Goal: Task Accomplishment & Management: Complete application form

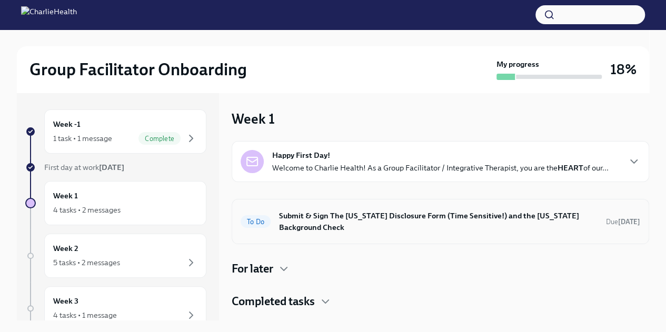
click at [434, 230] on h6 "Submit & Sign The [US_STATE] Disclosure Form (Time Sensitive!) and the [US_STAT…" at bounding box center [438, 221] width 319 height 23
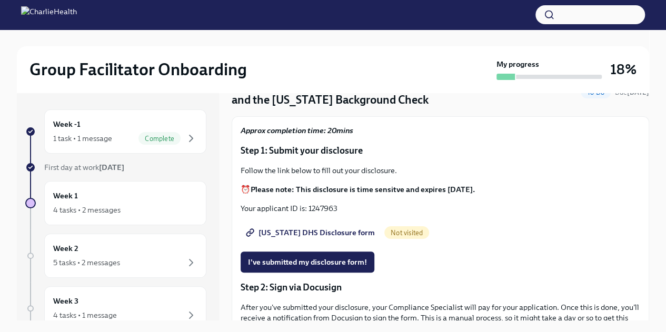
scroll to position [58, 0]
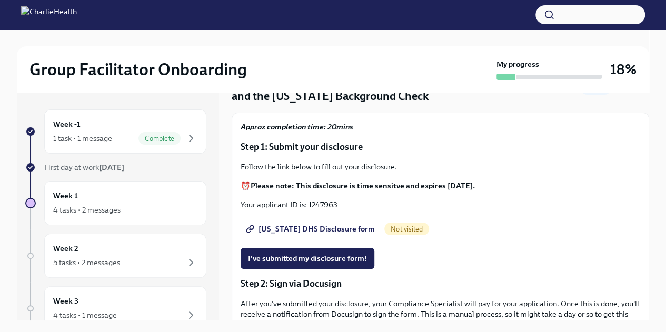
click at [308, 227] on span "[US_STATE] DHS Disclosure form" at bounding box center [311, 229] width 127 height 11
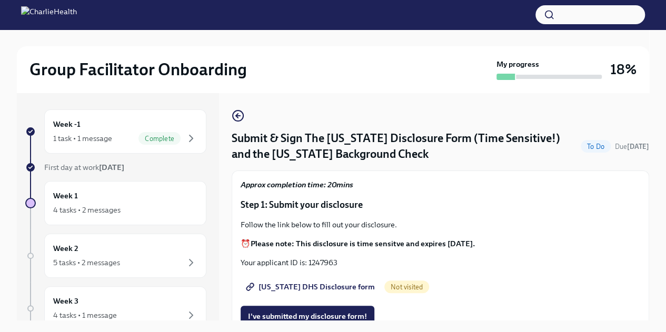
scroll to position [38, 0]
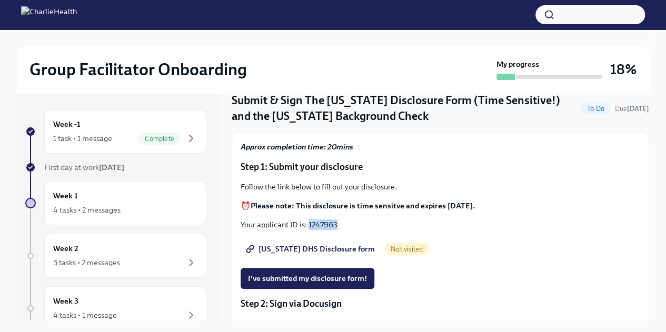
drag, startPoint x: 340, startPoint y: 222, endPoint x: 310, endPoint y: 226, distance: 30.8
click at [310, 226] on p "Your applicant ID is: 1247963" at bounding box center [441, 225] width 400 height 11
copy p "1247963"
click at [356, 276] on span "I've submitted my disclosure form!" at bounding box center [307, 278] width 119 height 11
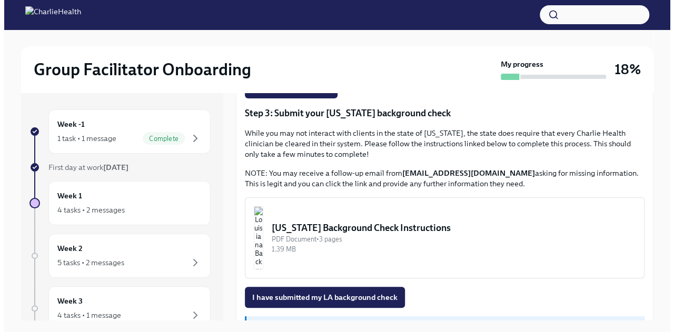
scroll to position [319, 0]
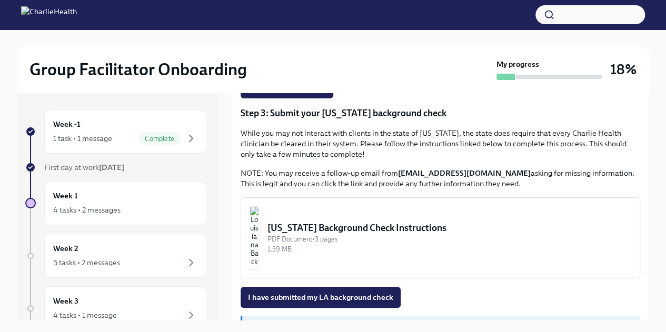
click at [412, 227] on div "[US_STATE] Background Check Instructions" at bounding box center [449, 228] width 364 height 13
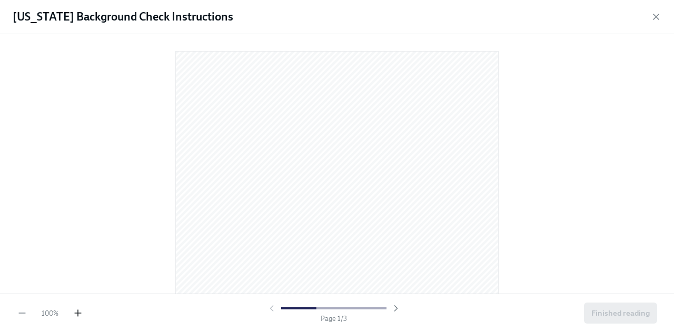
click at [76, 311] on icon "button" at bounding box center [78, 313] width 11 height 11
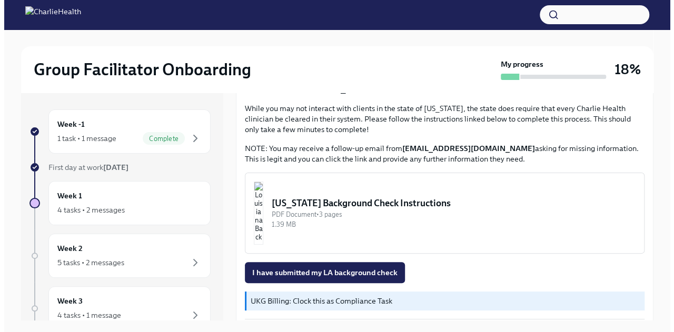
scroll to position [351, 0]
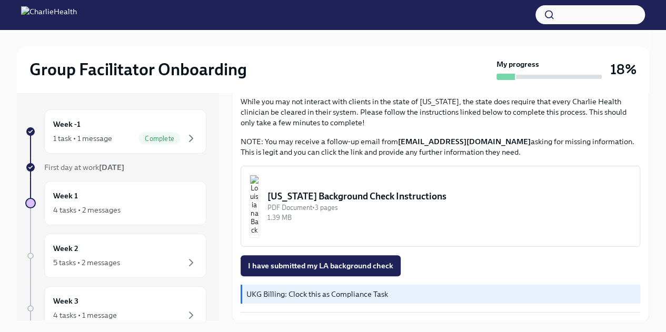
click at [422, 194] on div "[US_STATE] Background Check Instructions" at bounding box center [449, 196] width 364 height 13
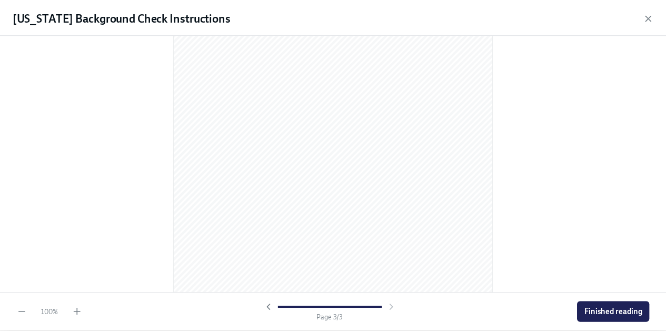
scroll to position [1027, 0]
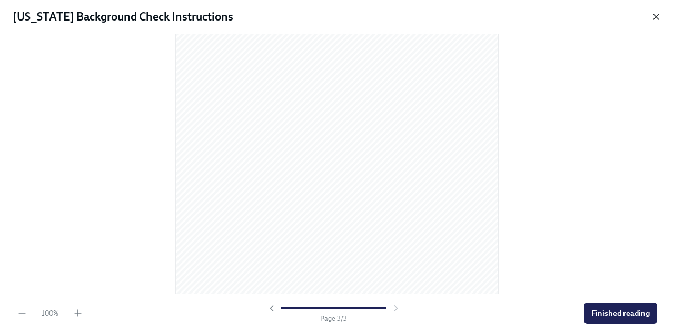
click at [657, 16] on icon "button" at bounding box center [655, 16] width 5 height 5
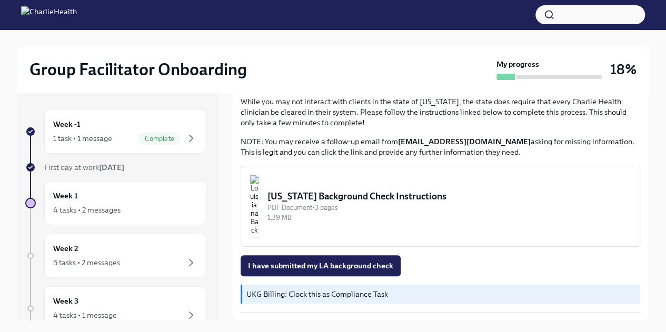
scroll to position [18, 0]
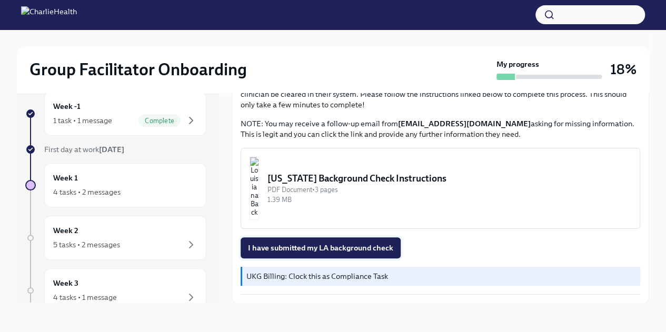
click at [366, 250] on span "I have submitted my LA background check" at bounding box center [320, 248] width 145 height 11
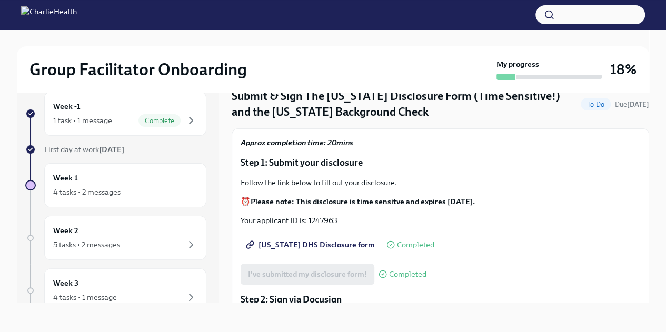
scroll to position [0, 0]
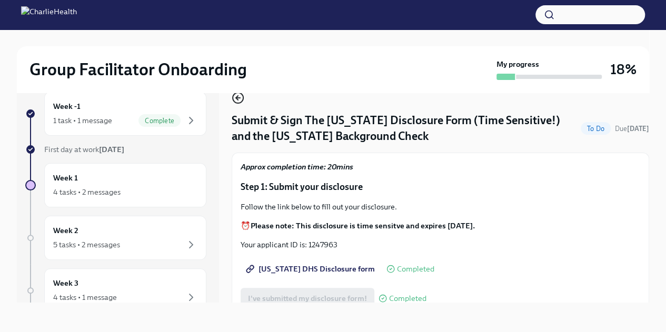
click at [239, 98] on icon "button" at bounding box center [238, 98] width 13 height 13
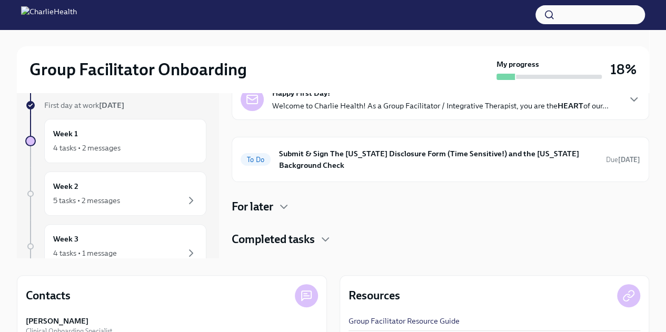
scroll to position [63, 0]
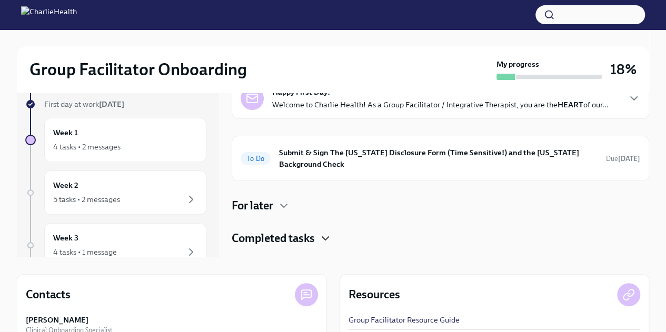
click at [323, 242] on icon "button" at bounding box center [325, 238] width 13 height 13
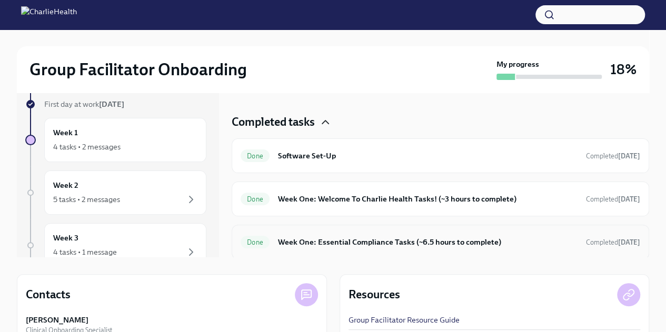
click at [392, 246] on h6 "Week One: Essential Compliance Tasks (~6.5 hours to complete)" at bounding box center [428, 242] width 300 height 12
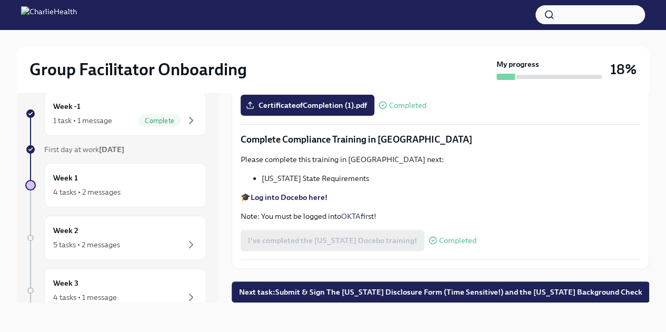
scroll to position [1708, 0]
click at [0, 0] on input "[US_STATE]-state-telemedicine-training-[PERSON_NAME].pdf" at bounding box center [0, 0] width 0 height 0
click at [352, 294] on span "Next task : Submit & Sign The [US_STATE] Disclosure Form (Time Sensitive!) and …" at bounding box center [440, 292] width 403 height 11
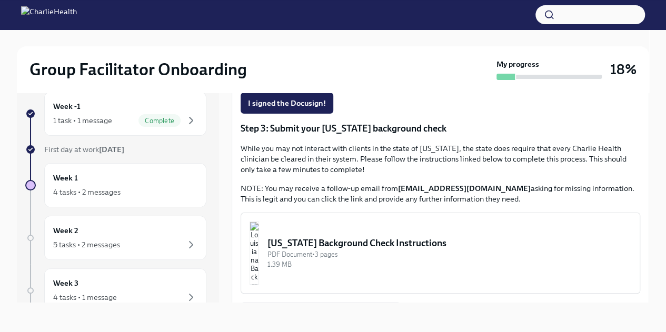
scroll to position [351, 0]
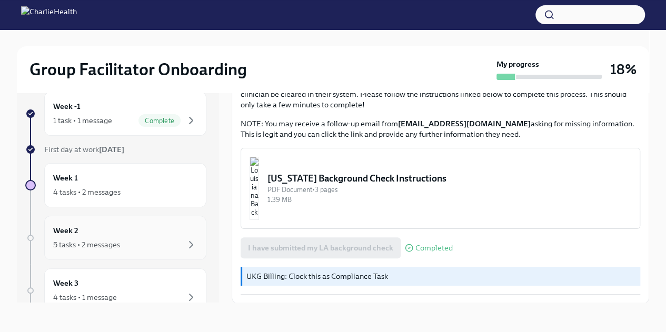
click at [156, 246] on div "5 tasks • 2 messages" at bounding box center [125, 245] width 144 height 13
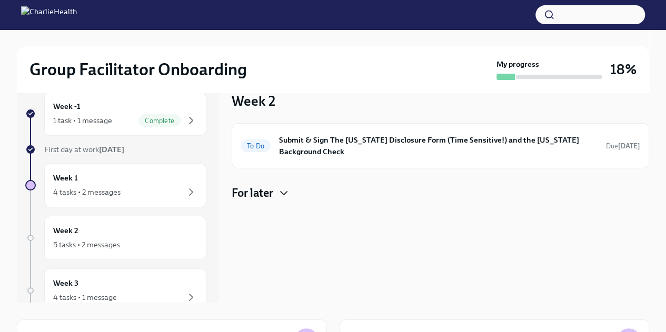
click at [283, 189] on icon "button" at bounding box center [284, 193] width 13 height 13
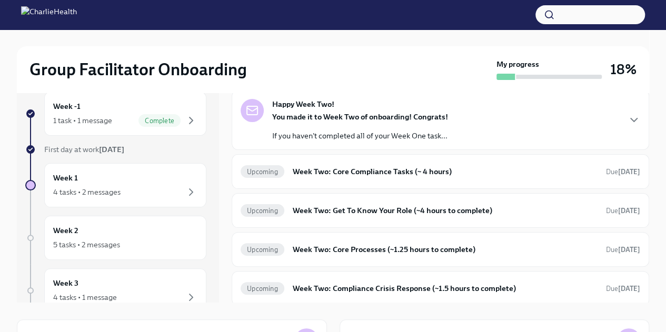
scroll to position [120, 0]
click at [631, 120] on icon "button" at bounding box center [634, 119] width 6 height 3
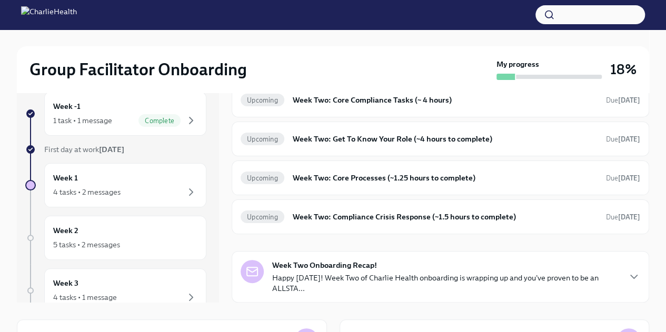
scroll to position [428, 0]
click at [438, 106] on h6 "Week Two: Core Compliance Tasks (~ 4 hours)" at bounding box center [445, 100] width 305 height 12
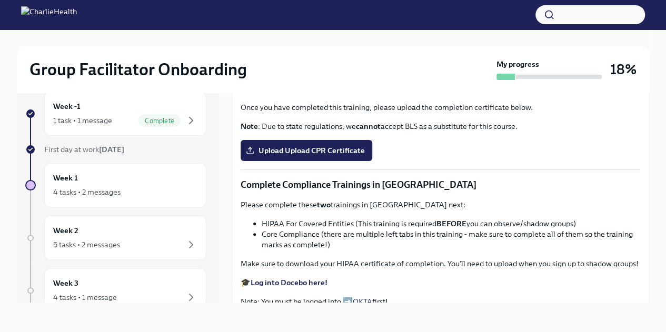
scroll to position [193, 0]
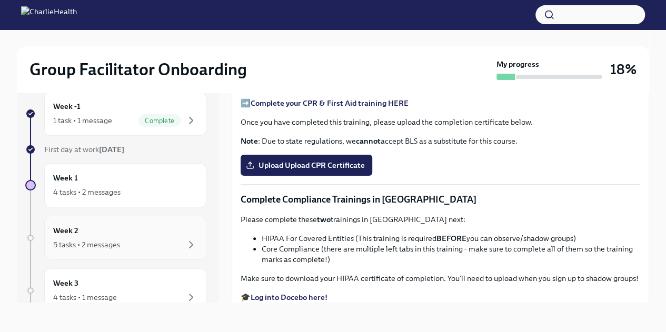
click at [127, 239] on div "5 tasks • 2 messages" at bounding box center [125, 245] width 144 height 13
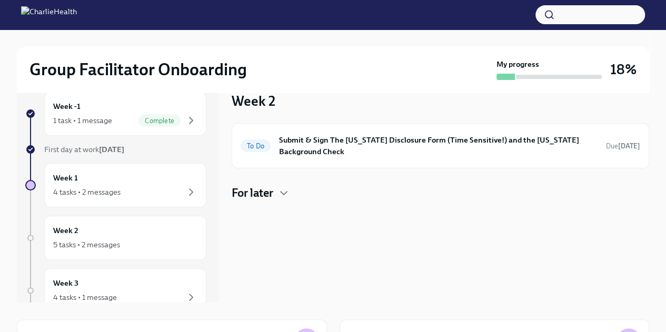
click at [306, 203] on div "Week 2 To Do Submit & Sign The [US_STATE] Disclosure Form (Time Sensitive!) and…" at bounding box center [441, 189] width 418 height 228
click at [284, 189] on icon "button" at bounding box center [284, 193] width 13 height 13
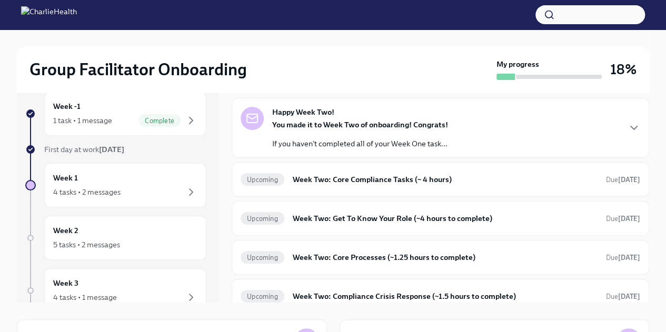
scroll to position [93, 0]
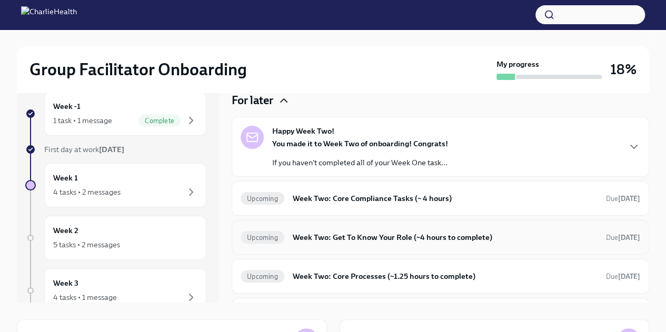
click at [362, 238] on h6 "Week Two: Get To Know Your Role (~4 hours to complete)" at bounding box center [445, 238] width 305 height 12
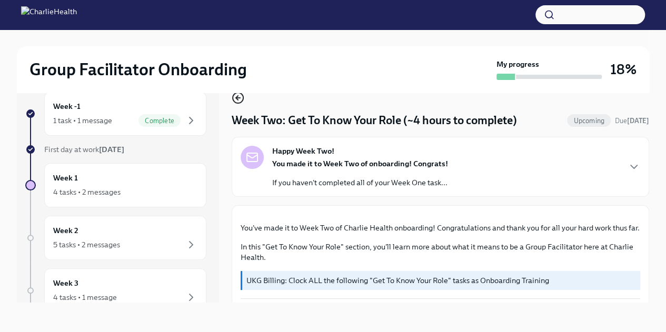
click at [236, 96] on icon "button" at bounding box center [238, 98] width 13 height 13
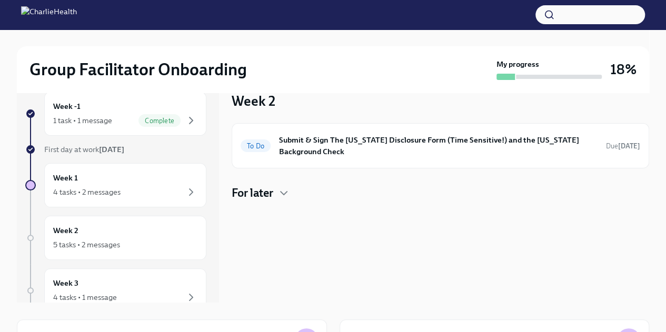
click at [276, 185] on div "For later" at bounding box center [441, 193] width 418 height 16
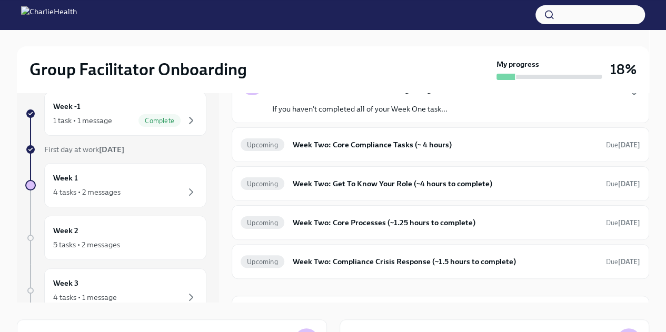
scroll to position [140, 0]
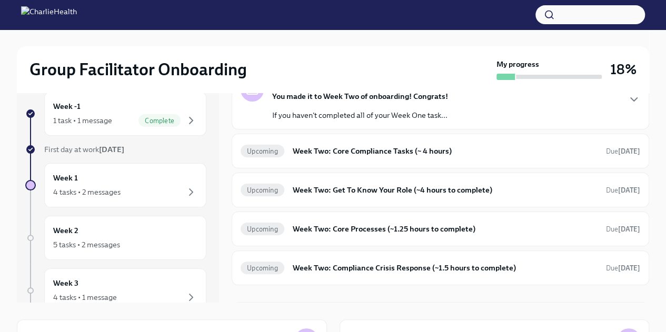
click at [354, 226] on h6 "Week Two: Core Processes (~1.25 hours to complete)" at bounding box center [445, 229] width 305 height 12
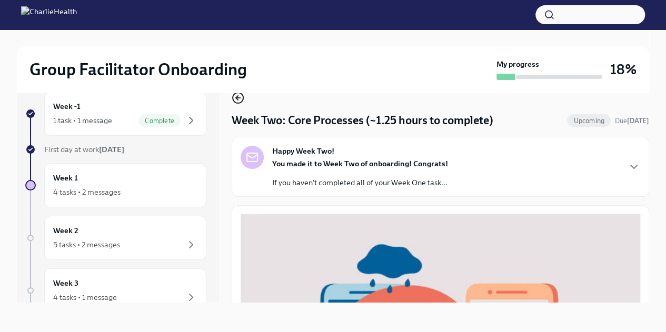
click at [237, 101] on icon "button" at bounding box center [238, 98] width 13 height 13
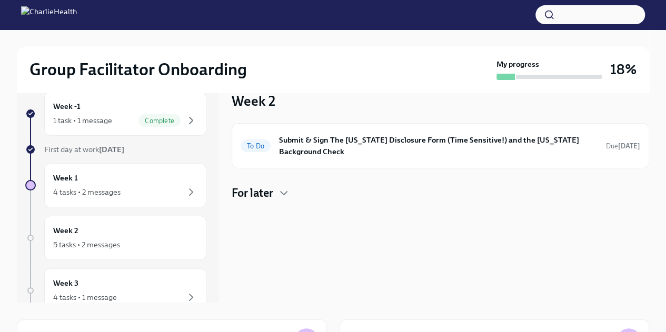
drag, startPoint x: 275, startPoint y: 191, endPoint x: 366, endPoint y: 221, distance: 96.4
click at [366, 221] on div "Week 2 To Do Submit & Sign The [US_STATE] Disclosure Form (Time Sensitive!) and…" at bounding box center [441, 189] width 418 height 228
click at [286, 194] on icon "button" at bounding box center [284, 193] width 13 height 13
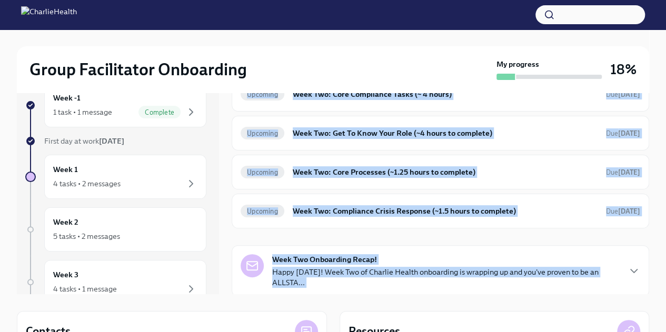
scroll to position [27, 0]
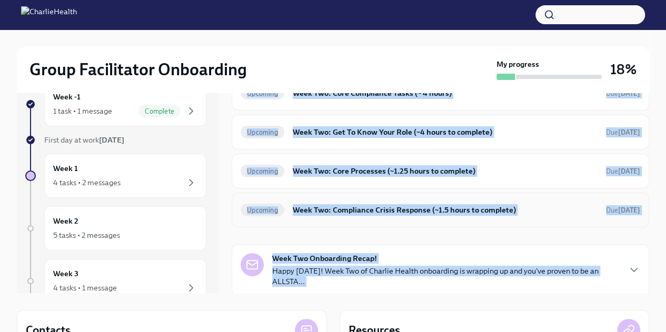
click at [360, 212] on h6 "Week Two: Compliance Crisis Response (~1.5 hours to complete)" at bounding box center [445, 210] width 305 height 12
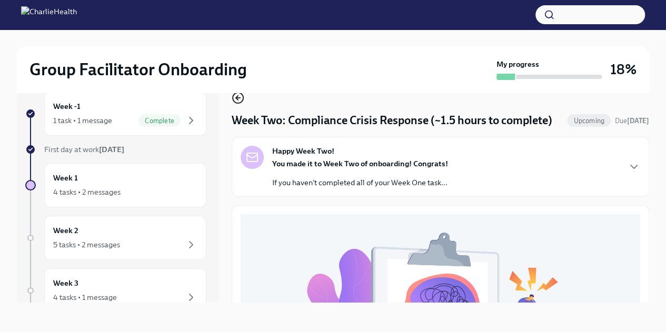
click at [241, 99] on icon "button" at bounding box center [238, 98] width 13 height 13
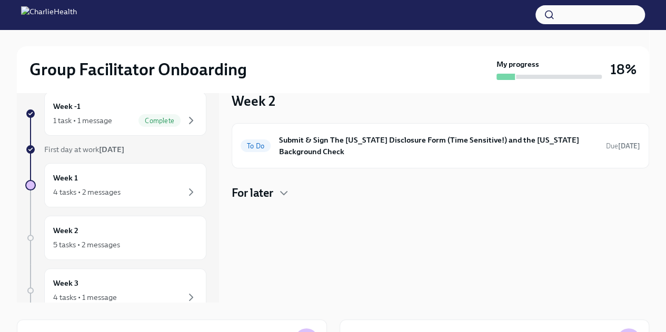
click at [280, 199] on div "For later" at bounding box center [441, 193] width 418 height 16
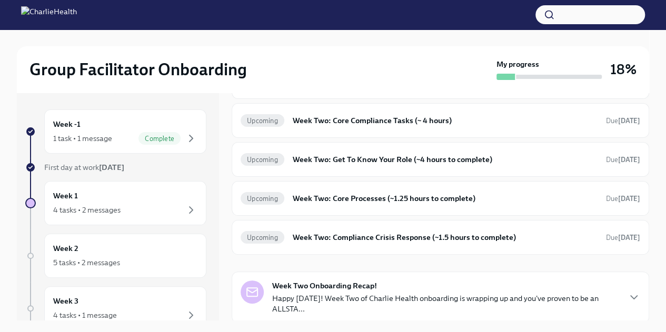
scroll to position [1, 0]
click at [111, 300] on div "Week 3 4 tasks • 1 message" at bounding box center [125, 308] width 144 height 26
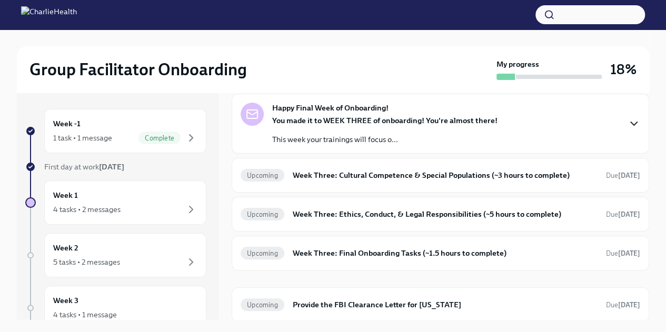
click at [628, 122] on icon "button" at bounding box center [634, 123] width 13 height 13
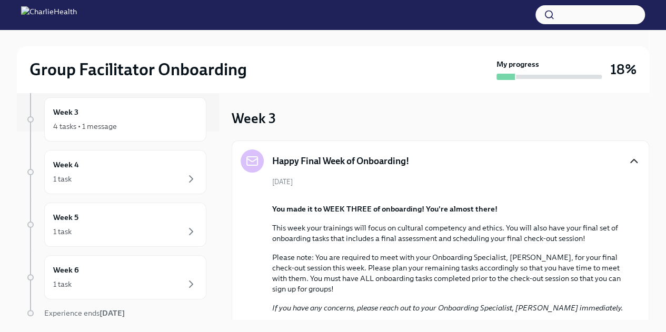
scroll to position [197, 0]
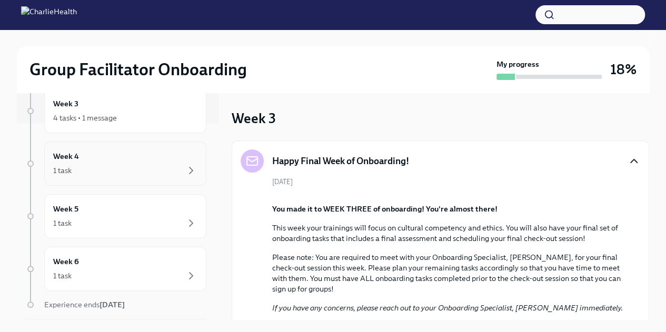
click at [110, 162] on div "Week 4 1 task" at bounding box center [125, 164] width 144 height 26
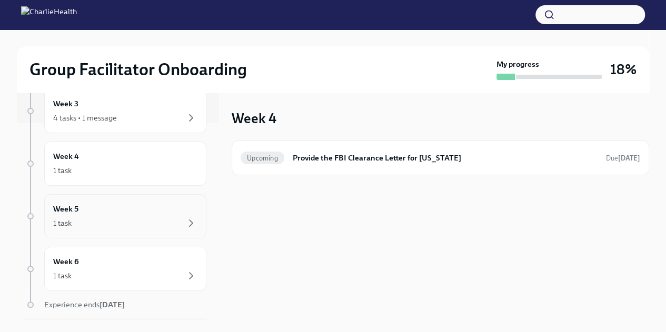
click at [93, 217] on div "1 task" at bounding box center [125, 223] width 144 height 13
click at [77, 263] on h6 "Week 6" at bounding box center [66, 262] width 26 height 12
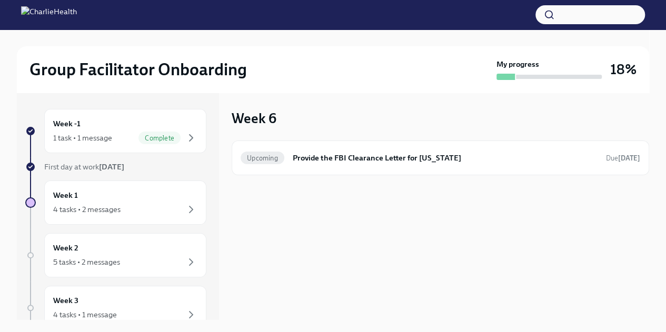
click at [77, 263] on div "5 tasks • 2 messages" at bounding box center [86, 262] width 67 height 11
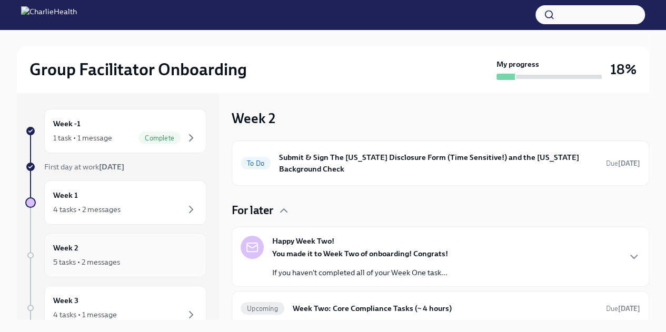
click at [122, 247] on div "Week 2 5 tasks • 2 messages" at bounding box center [125, 255] width 144 height 26
click at [71, 247] on h6 "Week 2" at bounding box center [65, 248] width 25 height 12
